Goal: Navigation & Orientation: Find specific page/section

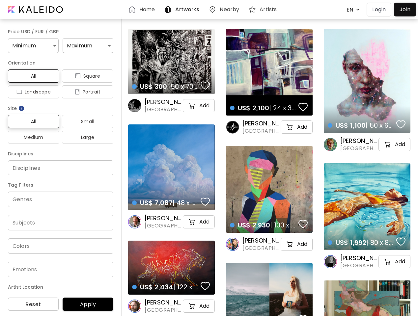
click at [352, 10] on body "Home Artworks Nearby Artists EN ******* Login Join Price USD / EUR / GBP Minimu…" at bounding box center [209, 158] width 418 height 316
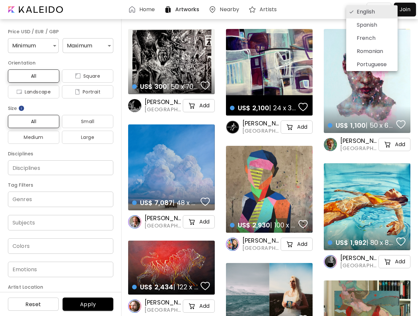
click at [32, 45] on div at bounding box center [209, 158] width 418 height 316
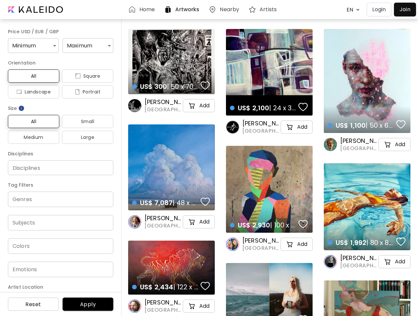
click at [85, 45] on div "English Spanish French Romanian Portuguese" at bounding box center [209, 158] width 418 height 316
click at [33, 76] on span "All" at bounding box center [33, 76] width 41 height 8
click at [85, 76] on span "Square" at bounding box center [87, 76] width 41 height 8
click at [33, 92] on span "Landscape" at bounding box center [33, 92] width 41 height 8
click at [85, 92] on span "Portrait" at bounding box center [87, 92] width 41 height 8
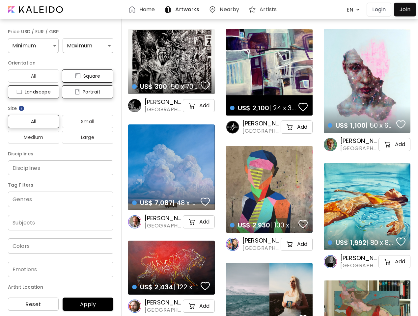
click at [22, 108] on img at bounding box center [21, 108] width 7 height 7
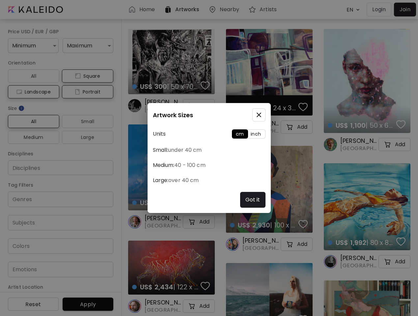
click at [33, 122] on div "Artwork Sizes Units cm inch Small: under 40 cm Medium: 40 - 100 cm Large: over …" at bounding box center [209, 158] width 418 height 316
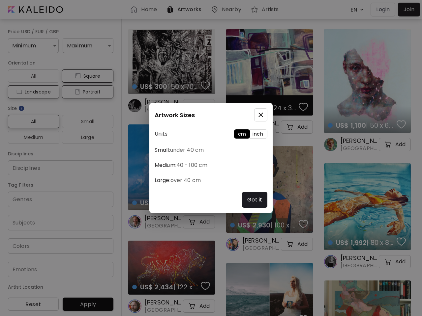
click at [85, 122] on div "Artwork Sizes Units cm inch Small: under 40 cm Medium: 40 - 100 cm Large: over …" at bounding box center [211, 158] width 422 height 316
